Goal: Navigation & Orientation: Find specific page/section

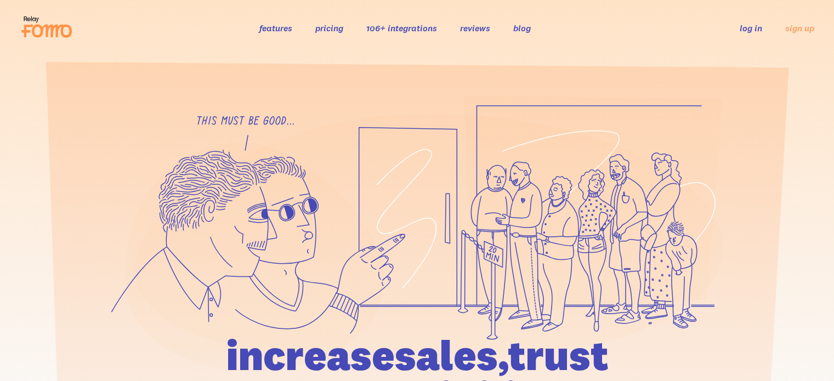
click at [754, 28] on link "log in" at bounding box center [751, 27] width 22 height 11
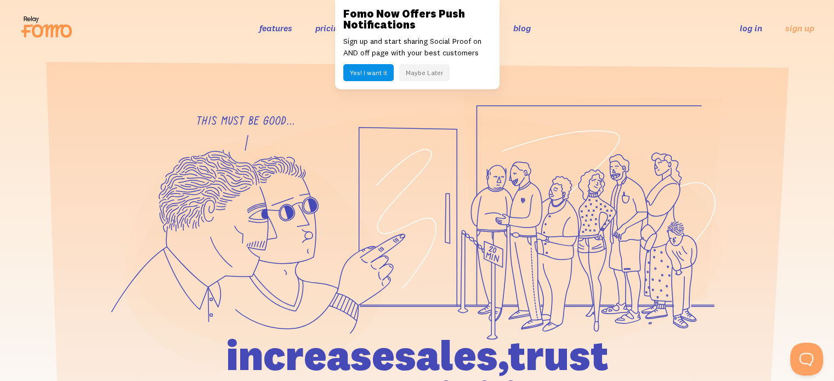
click at [748, 26] on link "log in" at bounding box center [751, 27] width 22 height 11
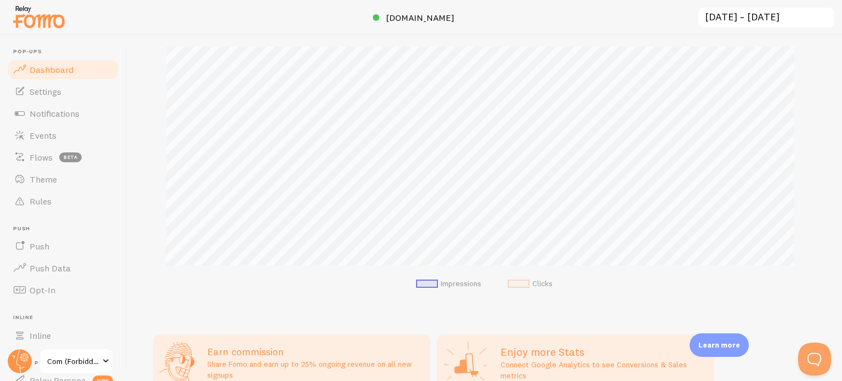
scroll to position [274, 0]
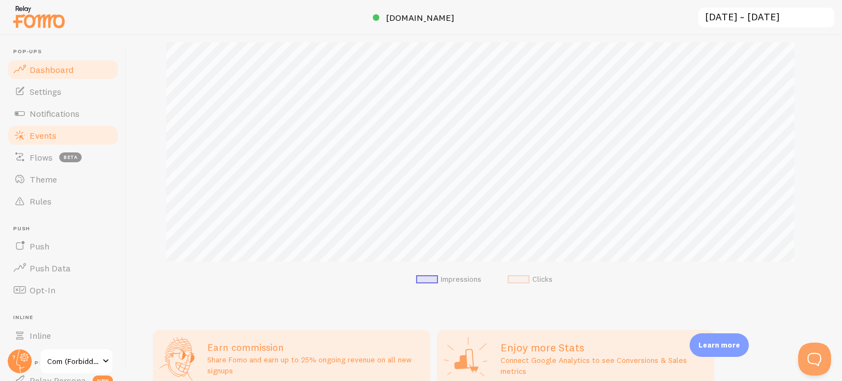
click at [65, 128] on link "Events" at bounding box center [63, 135] width 113 height 22
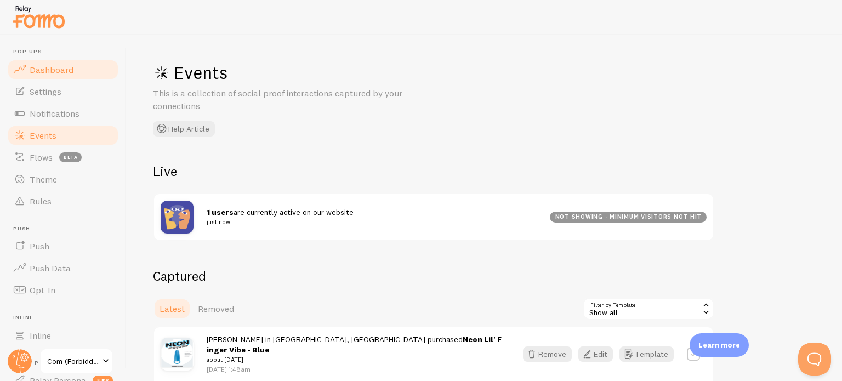
click at [41, 73] on span "Dashboard" at bounding box center [52, 69] width 44 height 11
